Goal: Task Accomplishment & Management: Use online tool/utility

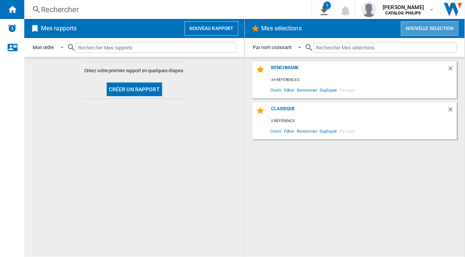
click at [416, 32] on button "Nouvelle selection" at bounding box center [430, 28] width 58 height 14
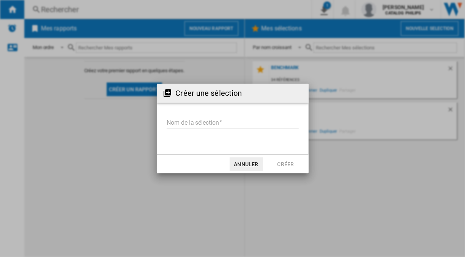
click at [214, 119] on input "Nom de la sélection" at bounding box center [233, 122] width 132 height 11
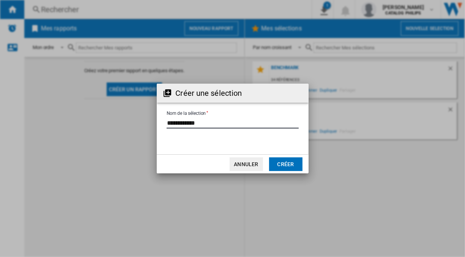
type input "**********"
click at [290, 161] on button "Créer" at bounding box center [285, 164] width 33 height 14
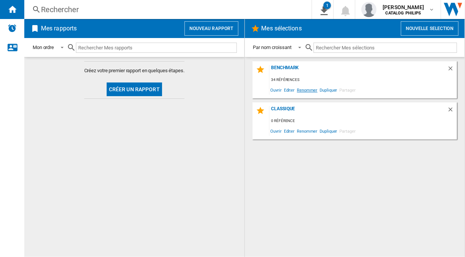
click at [309, 88] on span "Renommer" at bounding box center [307, 90] width 23 height 10
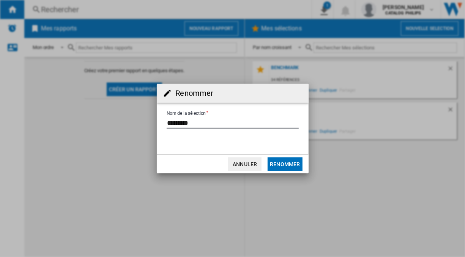
drag, startPoint x: 215, startPoint y: 120, endPoint x: 117, endPoint y: 134, distance: 99.7
click at [117, 134] on div "Renommer Nom de la sélection Annuler Renommer" at bounding box center [232, 128] width 465 height 257
type input "**********"
click at [278, 164] on button "Renommer" at bounding box center [285, 164] width 35 height 14
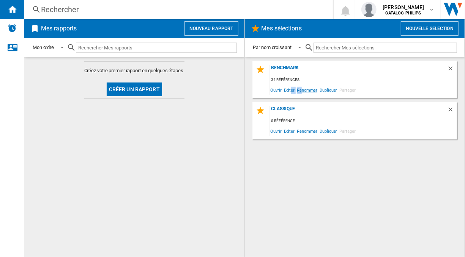
drag, startPoint x: 291, startPoint y: 90, endPoint x: 301, endPoint y: 90, distance: 9.5
click at [301, 90] on div "Ouvrir Editer Renommer Dupliquer Partager" at bounding box center [364, 90] width 188 height 10
drag, startPoint x: 301, startPoint y: 90, endPoint x: 306, endPoint y: 90, distance: 4.9
click at [306, 90] on span "Renommer" at bounding box center [307, 90] width 23 height 10
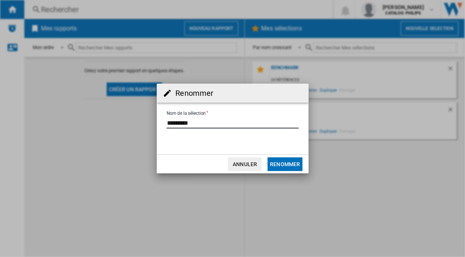
drag, startPoint x: 211, startPoint y: 123, endPoint x: 99, endPoint y: 116, distance: 111.8
click at [99, 116] on div "Renommer Nom de la sélection Annuler Renommer" at bounding box center [232, 128] width 465 height 257
type input "**********"
click at [278, 161] on button "Renommer" at bounding box center [285, 164] width 35 height 14
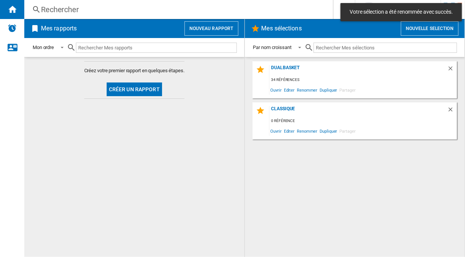
click at [424, 37] on div "Mes sélections Nouvelle selection" at bounding box center [355, 28] width 220 height 19
click at [419, 33] on button "Nouvelle selection" at bounding box center [430, 28] width 58 height 14
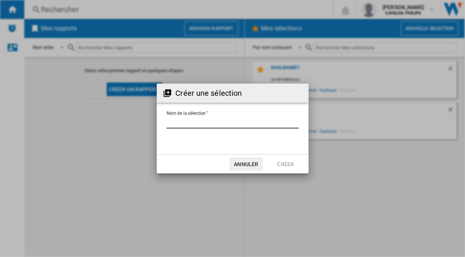
click at [211, 126] on input "Nom de la sélection" at bounding box center [233, 122] width 132 height 11
type input "**********"
click at [276, 164] on button "Créer" at bounding box center [285, 164] width 33 height 14
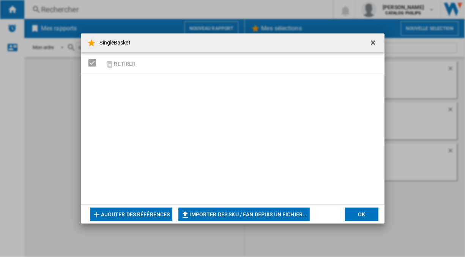
click at [153, 216] on button "Ajouter des références" at bounding box center [131, 214] width 82 height 14
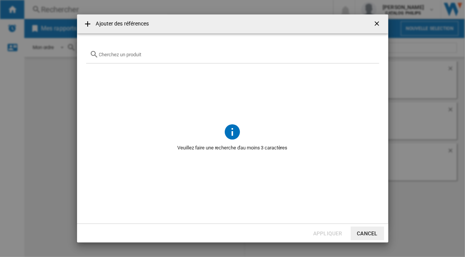
click at [148, 58] on div at bounding box center [232, 55] width 293 height 18
click at [133, 50] on div at bounding box center [232, 55] width 293 height 18
click at [124, 54] on input "text" at bounding box center [237, 55] width 276 height 6
type input "ninja"
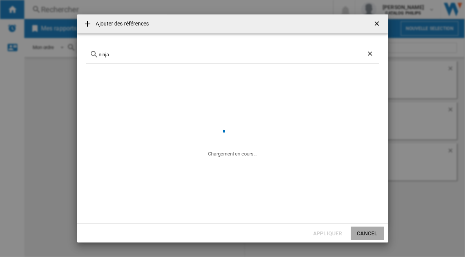
click at [375, 235] on button "Cancel" at bounding box center [367, 233] width 33 height 14
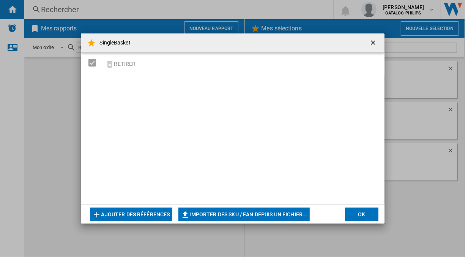
click at [150, 58] on div "Retirer" at bounding box center [233, 63] width 304 height 23
click at [142, 216] on button "Ajouter des références" at bounding box center [131, 214] width 82 height 14
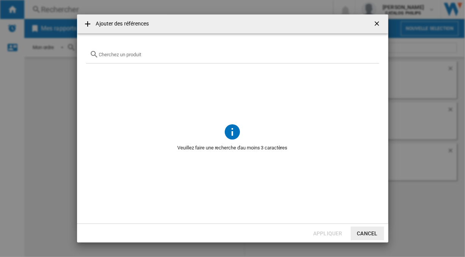
click at [162, 58] on div "{{getI18NText('SELECTIONS.EDITION_POPUP.OPEN_PRODUCTS_POPUP')}} {{::getI18NText…" at bounding box center [232, 55] width 293 height 18
click at [137, 54] on input "{{getI18NText('SELECTIONS.EDITION_POPUP.OPEN_PRODUCTS_POPUP')}} {{::getI18NText…" at bounding box center [237, 55] width 276 height 6
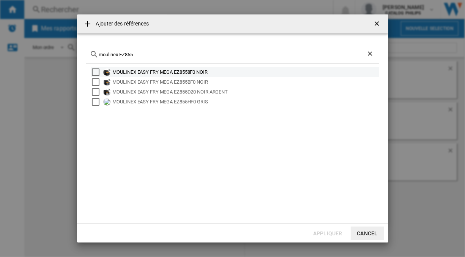
type input "moulinex EZ855"
click at [96, 73] on div "Select" at bounding box center [96, 72] width 8 height 8
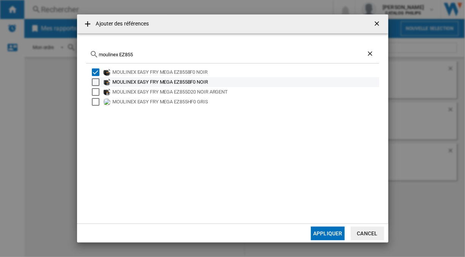
click at [96, 80] on div "Select" at bounding box center [96, 82] width 8 height 8
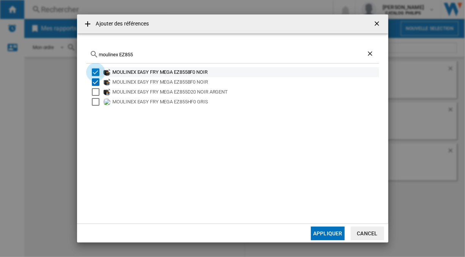
click at [96, 71] on div "Select" at bounding box center [96, 72] width 8 height 8
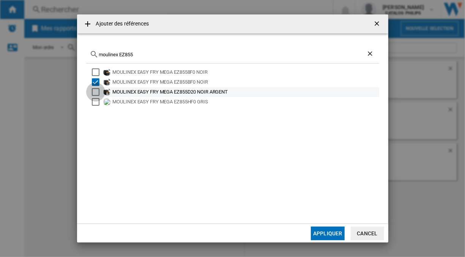
click at [95, 91] on div "Select" at bounding box center [96, 92] width 8 height 8
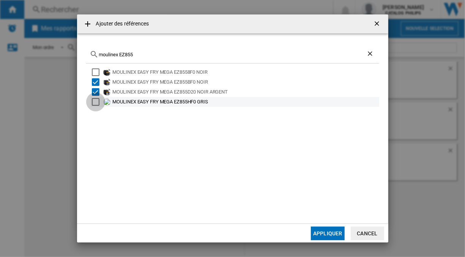
click at [95, 102] on div "Select" at bounding box center [96, 102] width 8 height 8
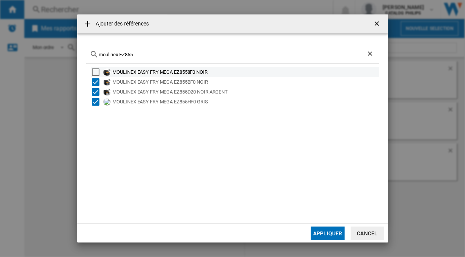
click at [96, 72] on div "Select" at bounding box center [96, 72] width 8 height 8
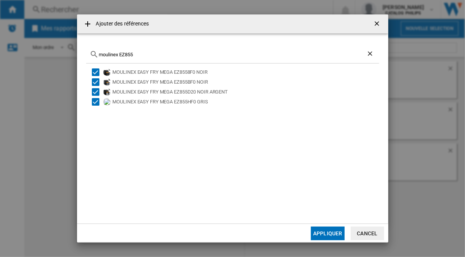
click at [330, 233] on button "Appliquer" at bounding box center [327, 233] width 33 height 14
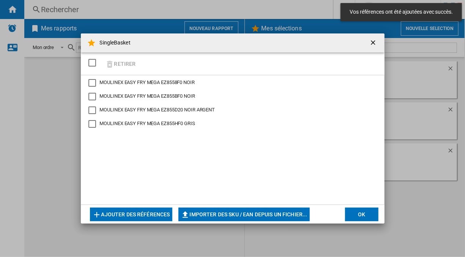
click at [153, 210] on button "Ajouter des références" at bounding box center [131, 214] width 82 height 14
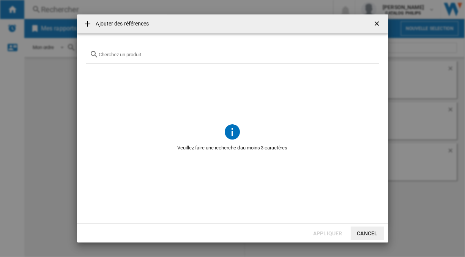
click at [129, 52] on input "{{getI18NText('SELECTIONS.EDITION_POPUP.OPEN_PRODUCTS_POPUP')}} {{::getI18NText…" at bounding box center [237, 55] width 276 height 6
type input "philips NA231"
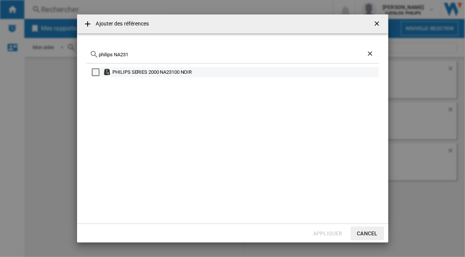
click at [118, 71] on div "PHILIPS SERIES 2000 NA23100 NOIR" at bounding box center [245, 72] width 265 height 8
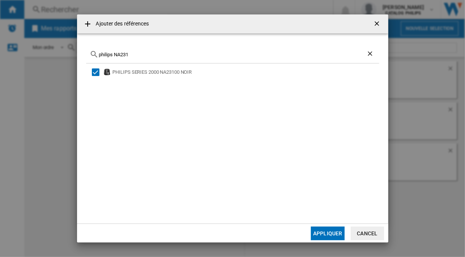
click at [142, 55] on input "philips NA231" at bounding box center [232, 55] width 267 height 6
click at [326, 228] on button "Appliquer" at bounding box center [327, 233] width 33 height 14
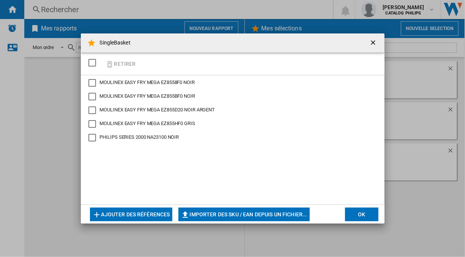
click at [193, 64] on div "Retirer" at bounding box center [233, 63] width 304 height 23
click at [146, 212] on button "Ajouter des références" at bounding box center [131, 214] width 82 height 14
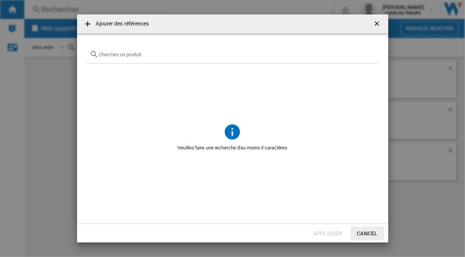
click at [192, 55] on input "{{getI18NText('SELECTIONS.EDITION_POPUP.OPEN_PRODUCTS_POPUP')}} {{::getI18NText…" at bounding box center [237, 55] width 276 height 6
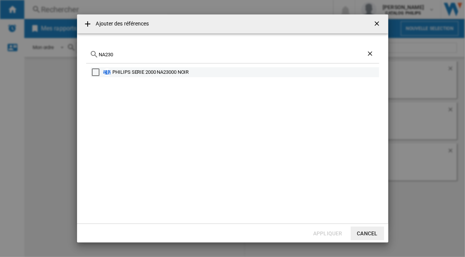
type input "NA230"
click at [99, 70] on div "Select" at bounding box center [96, 72] width 8 height 8
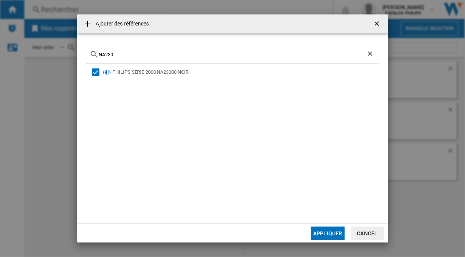
click at [326, 230] on button "Appliquer" at bounding box center [327, 233] width 33 height 14
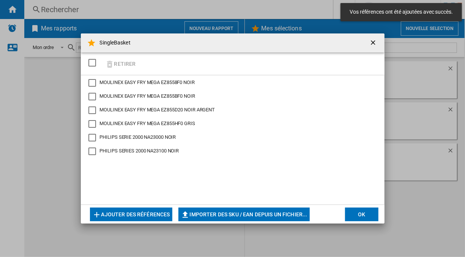
click at [134, 214] on button "Ajouter des références" at bounding box center [131, 214] width 82 height 14
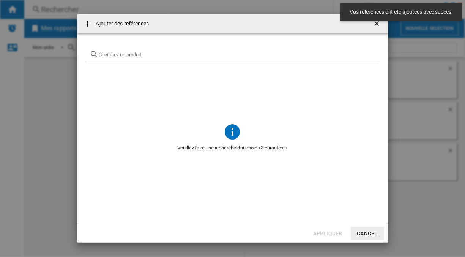
click at [153, 54] on input "{{getI18NText('SELECTIONS.EDITION_POPUP.OPEN_PRODUCTS_POPUP')}} {{::getI18NText…" at bounding box center [237, 55] width 276 height 6
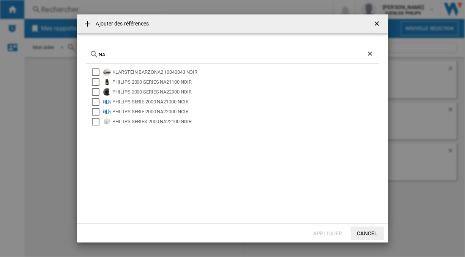
type input "N"
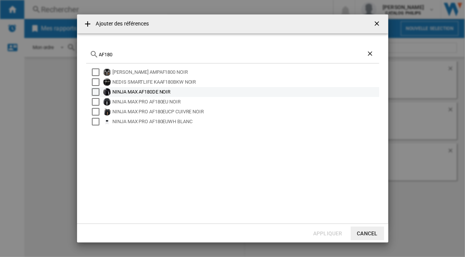
type input "AF180"
click at [96, 92] on div "Select" at bounding box center [96, 92] width 8 height 8
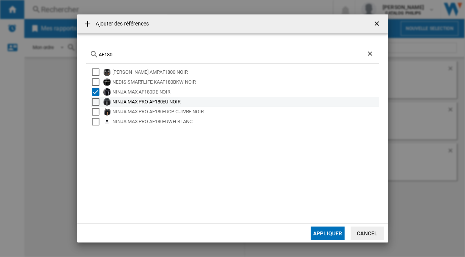
click at [96, 100] on div "Select" at bounding box center [96, 102] width 8 height 8
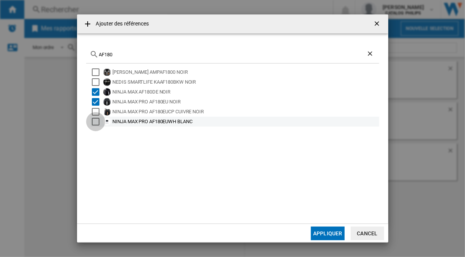
click at [96, 119] on div "Select" at bounding box center [96, 122] width 8 height 8
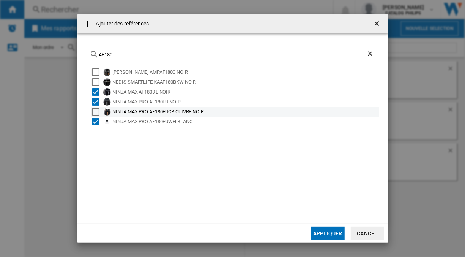
click at [96, 110] on div "Select" at bounding box center [96, 112] width 8 height 8
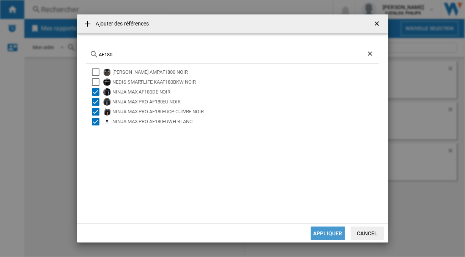
click at [321, 233] on button "Appliquer" at bounding box center [327, 233] width 33 height 14
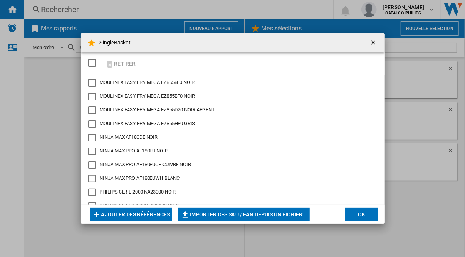
click at [144, 204] on md-dialog-actions "Ajouter des références Importer des SKU / EAN depuis un fichier... Importer man…" at bounding box center [233, 213] width 304 height 19
click at [137, 210] on button "Ajouter des références" at bounding box center [131, 214] width 82 height 14
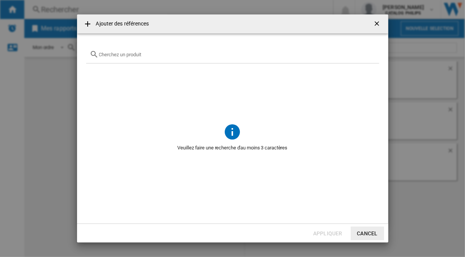
click at [151, 56] on input "{{getI18NText('SELECTIONS.EDITION_POPUP.OPEN_PRODUCTS_POPUP')}} {{::getI18NText…" at bounding box center [237, 55] width 276 height 6
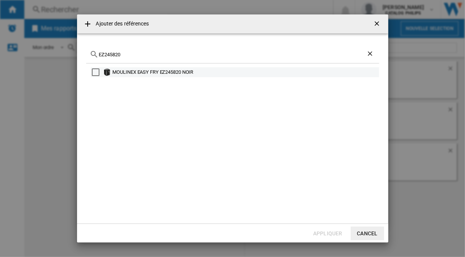
type input "EZ245820"
click at [93, 71] on div "Select" at bounding box center [96, 72] width 8 height 8
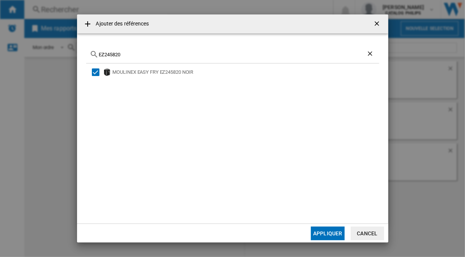
click at [325, 233] on button "Appliquer" at bounding box center [327, 233] width 33 height 14
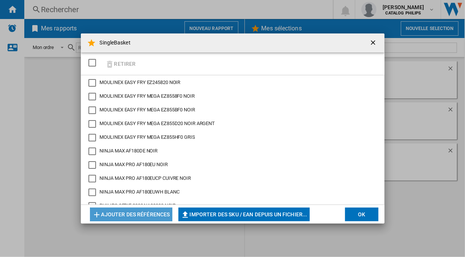
click at [158, 214] on button "Ajouter des références" at bounding box center [131, 214] width 82 height 14
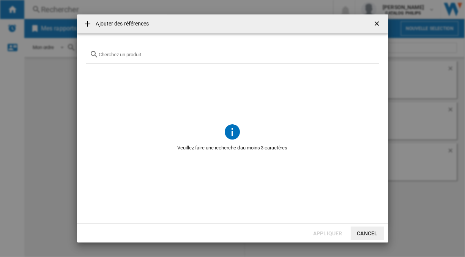
click at [142, 56] on input "{{getI18NText('SELECTIONS.EDITION_POPUP.OPEN_PRODUCTS_POPUP')}} {{::getI18NText…" at bounding box center [237, 55] width 276 height 6
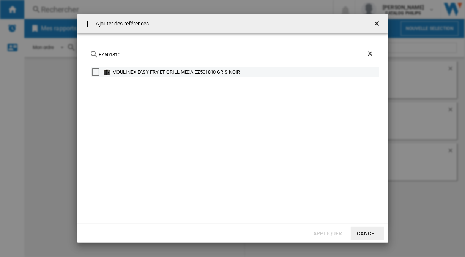
type input "EZ501810"
click at [96, 71] on div "Select" at bounding box center [96, 72] width 8 height 8
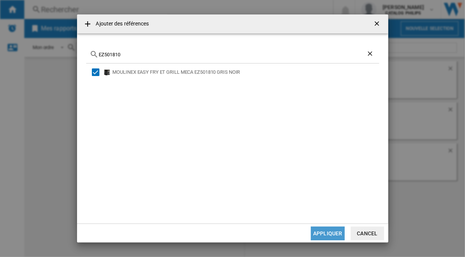
click at [333, 229] on button "Appliquer" at bounding box center [327, 233] width 33 height 14
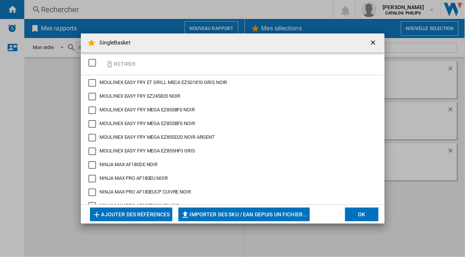
click at [156, 61] on div "Retirer" at bounding box center [233, 63] width 304 height 23
click at [139, 219] on button "Ajouter des références" at bounding box center [131, 214] width 82 height 14
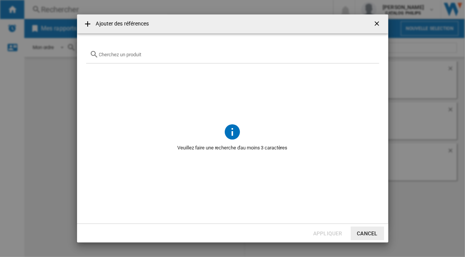
click at [152, 50] on div "{{getI18NText('SELECTIONS.EDITION_POPUP.OPEN_PRODUCTS_POPUP')}} {{::getI18NText…" at bounding box center [232, 55] width 293 height 18
click at [140, 55] on input "{{getI18NText('SELECTIONS.EDITION_POPUP.OPEN_PRODUCTS_POPUP')}} {{::getI18NText…" at bounding box center [237, 55] width 276 height 6
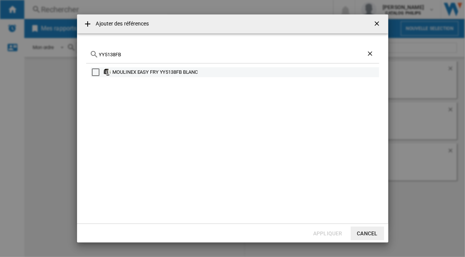
type input "YY5138FB"
click at [155, 68] on div "MOULINEX EASY FRY YY5138FB BLANC" at bounding box center [245, 72] width 265 height 8
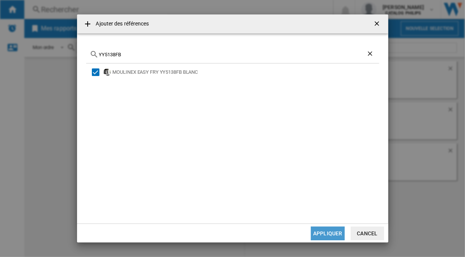
click at [333, 235] on button "Appliquer" at bounding box center [327, 233] width 33 height 14
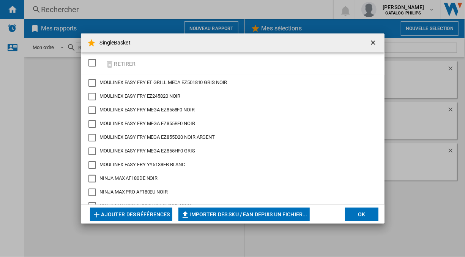
click at [145, 207] on button "Ajouter des références" at bounding box center [131, 214] width 82 height 14
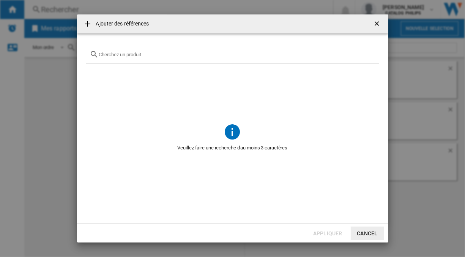
click at [128, 52] on input "{{getI18NText('SELECTIONS.EDITION_POPUP.OPEN_PRODUCTS_POPUP')}} {{::getI18NText…" at bounding box center [237, 55] width 276 height 6
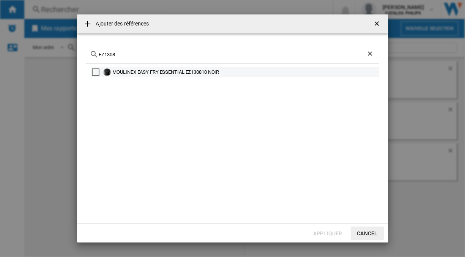
type input "EZ1308"
click at [95, 71] on div "Select" at bounding box center [96, 72] width 8 height 8
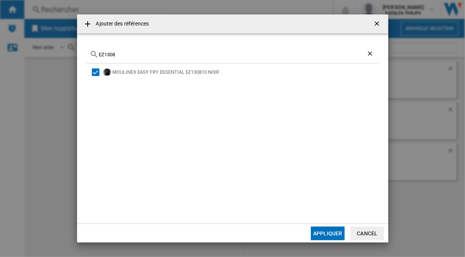
click at [319, 237] on button "Appliquer" at bounding box center [327, 233] width 33 height 14
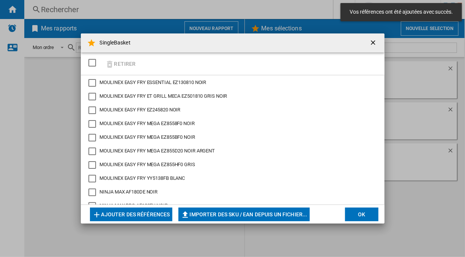
scroll to position [15, 0]
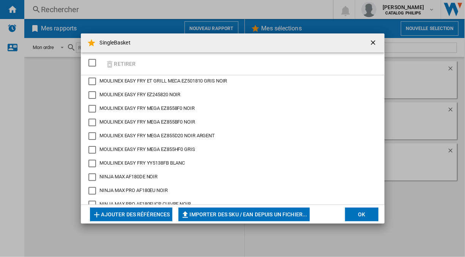
click at [138, 213] on button "Ajouter des références" at bounding box center [131, 214] width 82 height 14
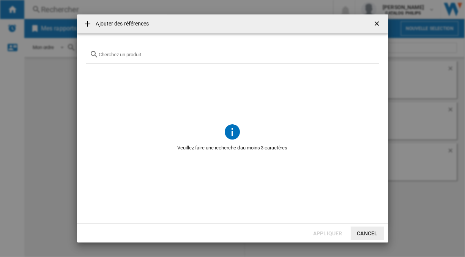
click at [119, 56] on input "{{getI18NText('SELECTIONS.EDITION_POPUP.OPEN_PRODUCTS_POPUP')}} {{::getI18NText…" at bounding box center [237, 55] width 276 height 6
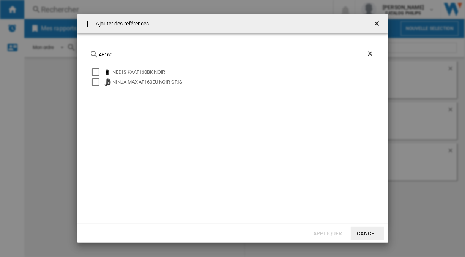
type input "AF160"
click at [94, 70] on div "Select" at bounding box center [96, 72] width 8 height 8
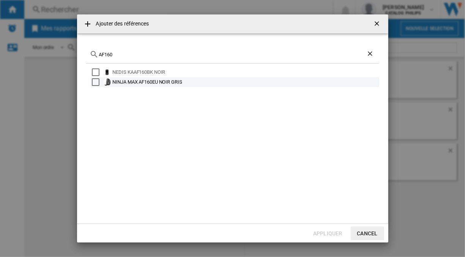
click at [94, 81] on div "Select" at bounding box center [96, 82] width 8 height 8
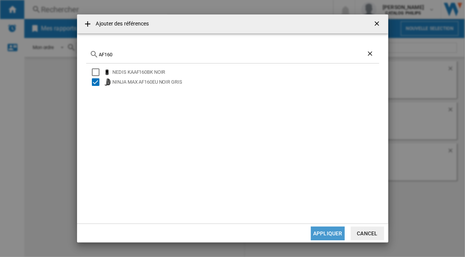
click at [333, 233] on button "Appliquer" at bounding box center [327, 233] width 33 height 14
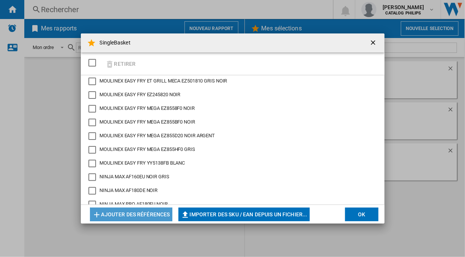
click at [143, 214] on button "Ajouter des références" at bounding box center [131, 214] width 82 height 14
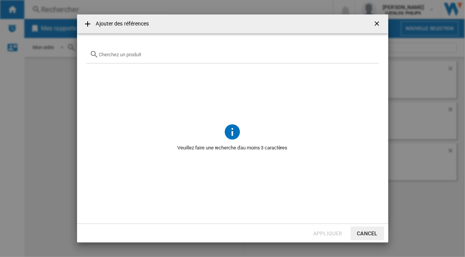
click at [151, 55] on input "{{getI18NText('SELECTIONS.EDITION_POPUP.OPEN_PRODUCTS_POPUP')}} {{::getI18NText…" at bounding box center [237, 55] width 276 height 6
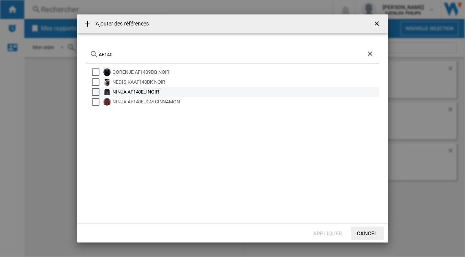
type input "AF140"
click at [120, 92] on div "NINJA AF140EU NOIR" at bounding box center [245, 92] width 265 height 8
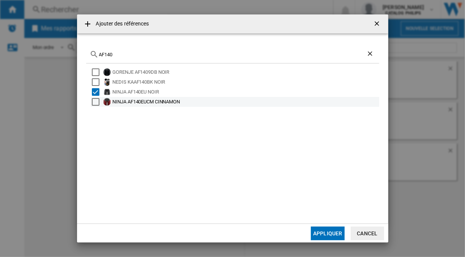
click at [116, 101] on div "NINJA AF140EUCM CINNAMON" at bounding box center [245, 102] width 265 height 8
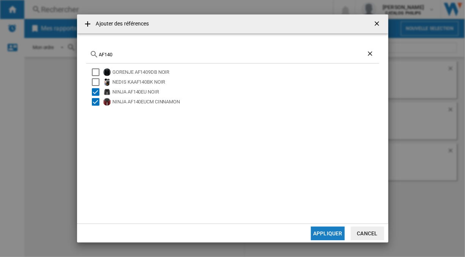
click at [316, 227] on button "Appliquer" at bounding box center [327, 233] width 33 height 14
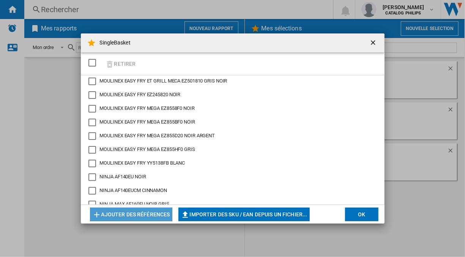
click at [120, 211] on button "Ajouter des références" at bounding box center [131, 214] width 82 height 14
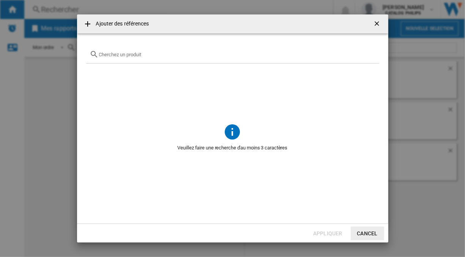
click at [149, 52] on input "{{getI18NText('SELECTIONS.EDITION_POPUP.OPEN_PRODUCTS_POPUP')}} {{::getI18NText…" at bounding box center [237, 55] width 276 height 6
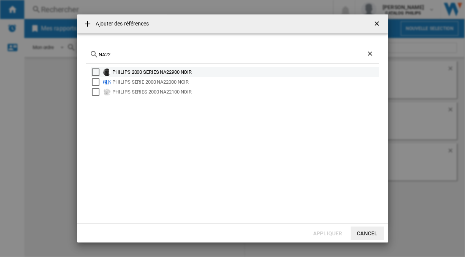
type input "NA22"
click at [93, 70] on div "Select" at bounding box center [96, 72] width 8 height 8
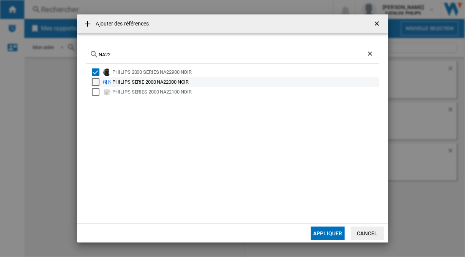
click at [96, 85] on div "Select" at bounding box center [96, 82] width 8 height 8
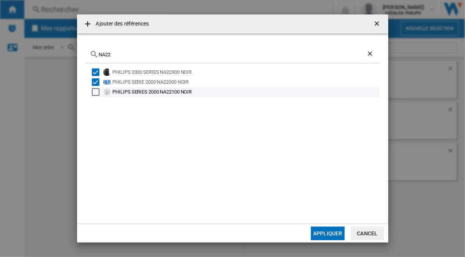
click at [96, 96] on div "PHILIPS SERIES 2000 NA22100 NOIR" at bounding box center [235, 92] width 289 height 10
click at [99, 94] on div "Select" at bounding box center [96, 92] width 8 height 8
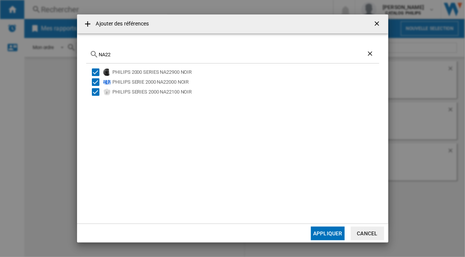
click at [320, 233] on button "Appliquer" at bounding box center [327, 233] width 33 height 14
